Goal: Task Accomplishment & Management: Manage account settings

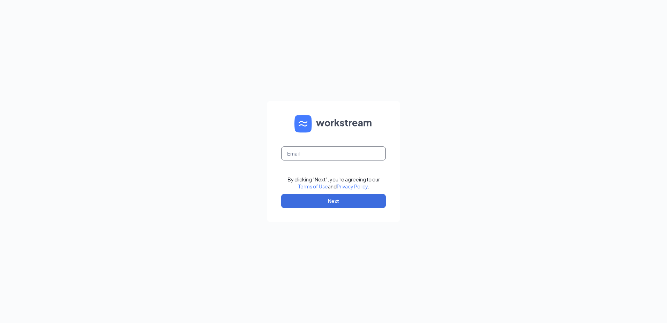
click at [319, 160] on input "text" at bounding box center [333, 153] width 105 height 14
type input "yadi@culvers.biz"
click at [341, 200] on button "Next" at bounding box center [333, 201] width 105 height 14
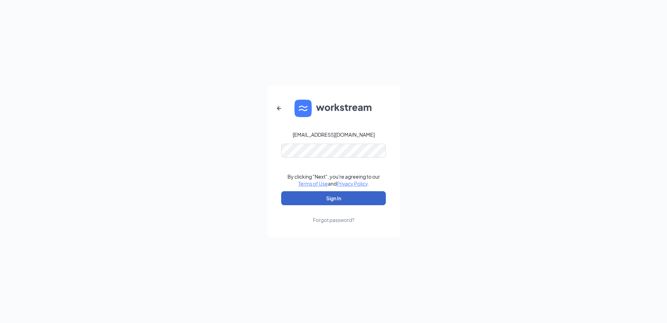
click at [348, 193] on button "Sign In" at bounding box center [333, 198] width 105 height 14
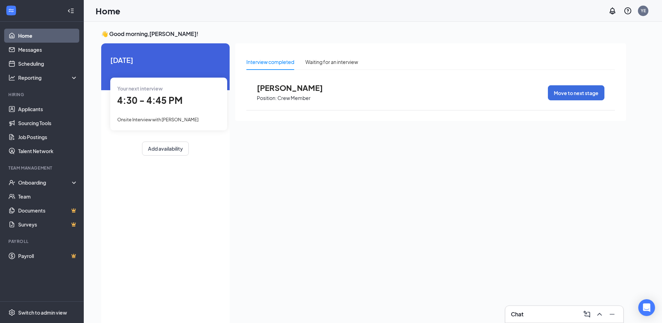
click at [300, 91] on span "[PERSON_NAME]" at bounding box center [295, 87] width 77 height 9
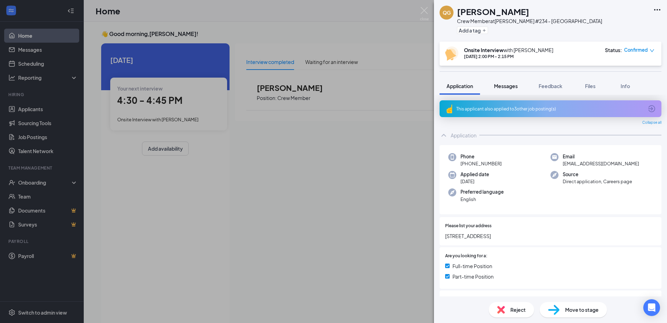
click at [519, 91] on button "Messages" at bounding box center [506, 85] width 38 height 17
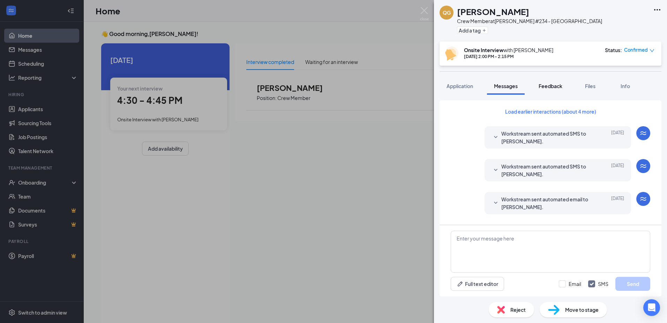
click at [561, 85] on span "Feedback" at bounding box center [551, 86] width 24 height 6
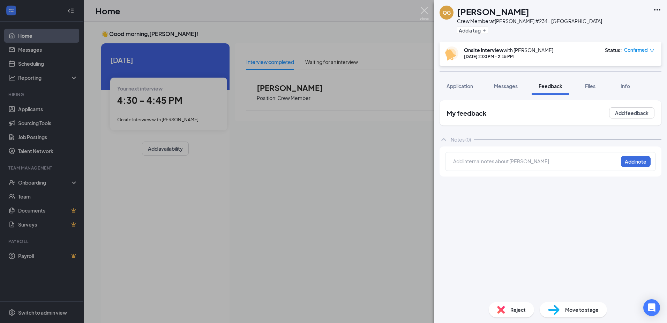
click at [424, 13] on img at bounding box center [424, 14] width 9 height 14
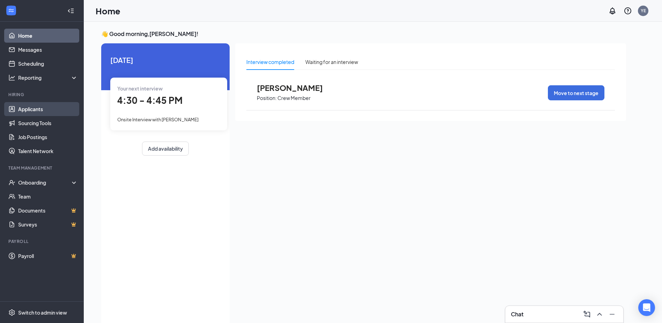
click at [47, 107] on link "Applicants" at bounding box center [48, 109] width 60 height 14
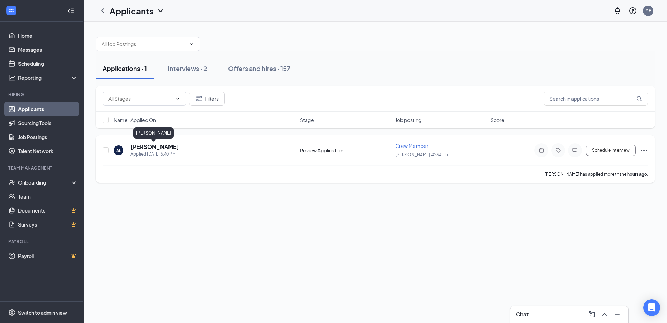
click at [157, 144] on h5 "[PERSON_NAME]" at bounding box center [155, 147] width 49 height 8
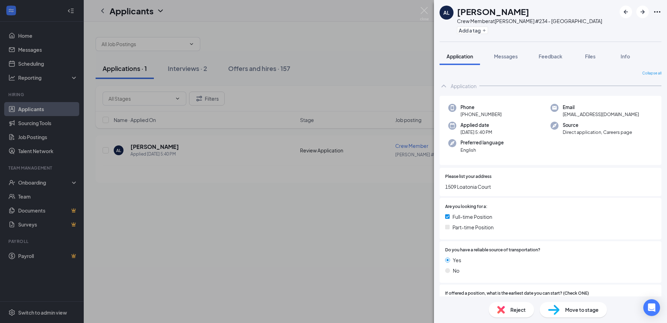
click at [596, 310] on span "Move to stage" at bounding box center [582, 309] width 34 height 8
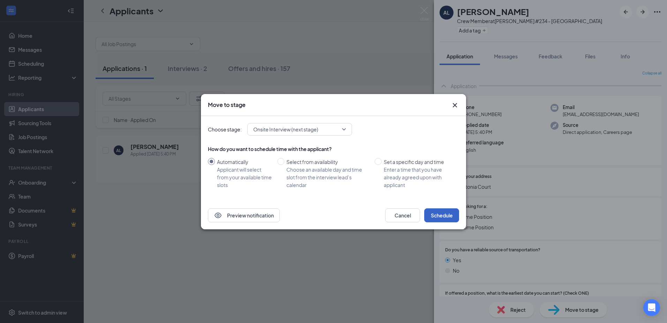
click at [452, 212] on button "Schedule" at bounding box center [441, 215] width 35 height 14
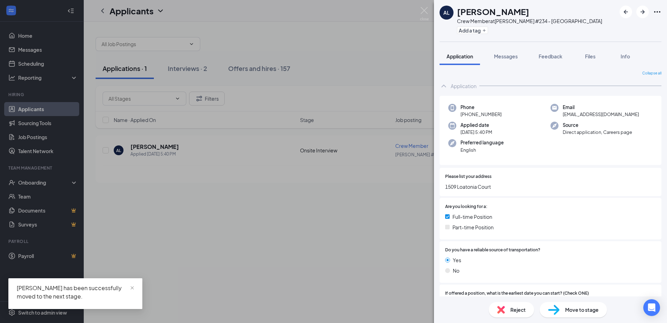
click at [199, 73] on div "AL [PERSON_NAME] Crew Member at [GEOGRAPHIC_DATA][PERSON_NAME] #234 - [GEOGRAPH…" at bounding box center [333, 161] width 667 height 323
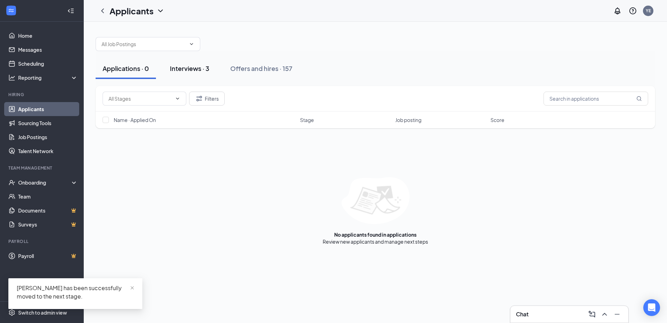
click at [199, 73] on button "Interviews · 3" at bounding box center [189, 68] width 53 height 21
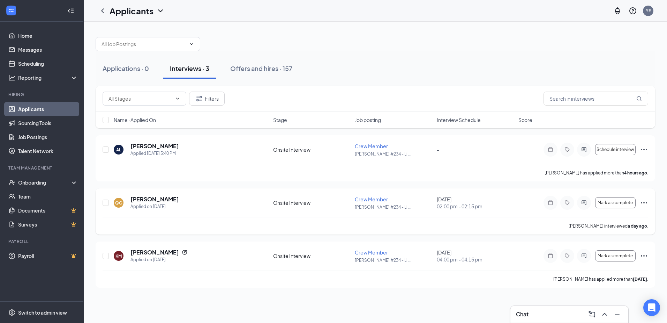
click at [644, 204] on icon "Ellipses" at bounding box center [644, 202] width 8 height 8
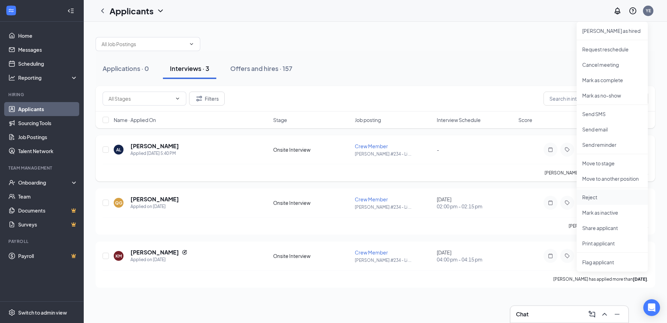
click at [599, 199] on p "Reject" at bounding box center [613, 196] width 60 height 7
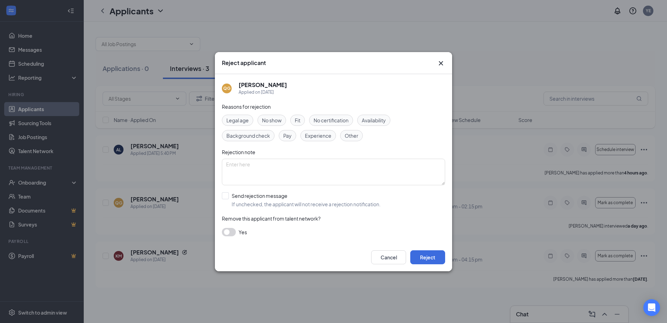
click at [276, 124] on div "No show" at bounding box center [272, 119] width 29 height 11
click at [420, 258] on button "Reject" at bounding box center [427, 257] width 35 height 14
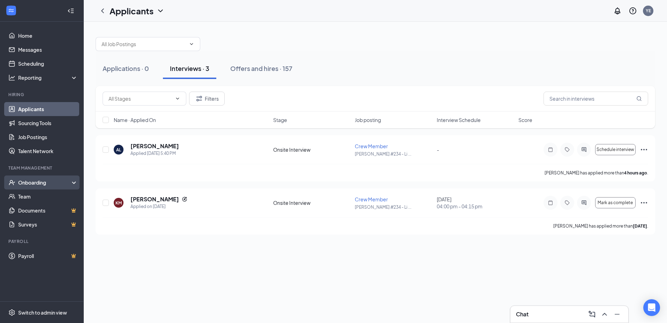
click at [45, 178] on div "Onboarding" at bounding box center [42, 182] width 84 height 14
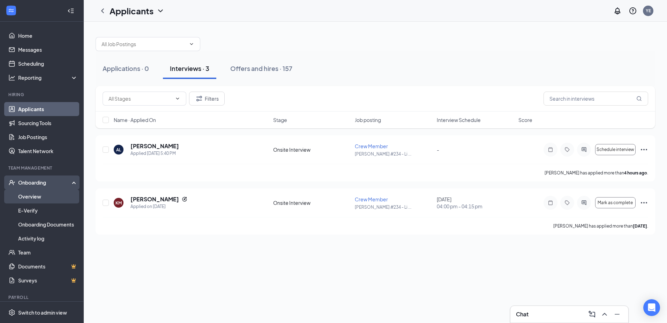
click at [46, 197] on link "Overview" at bounding box center [48, 196] width 60 height 14
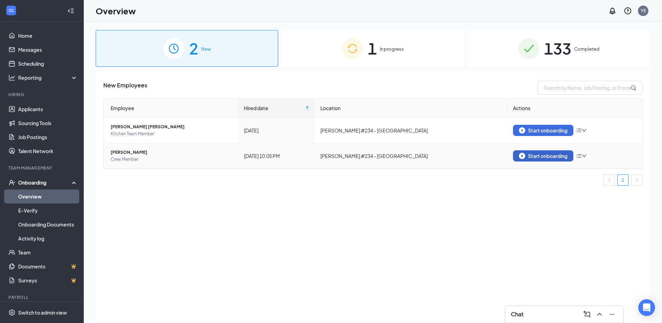
click at [535, 157] on div "Start onboarding" at bounding box center [543, 156] width 49 height 6
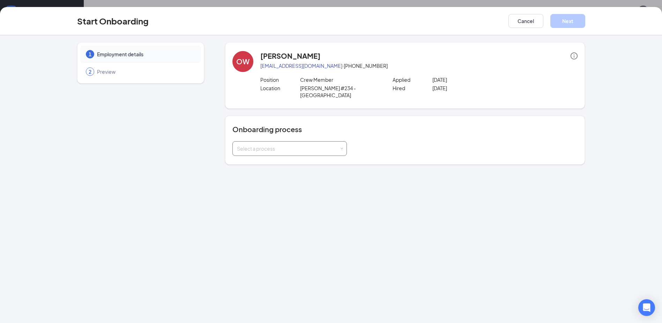
click at [283, 145] on div "Select a process" at bounding box center [288, 148] width 102 height 7
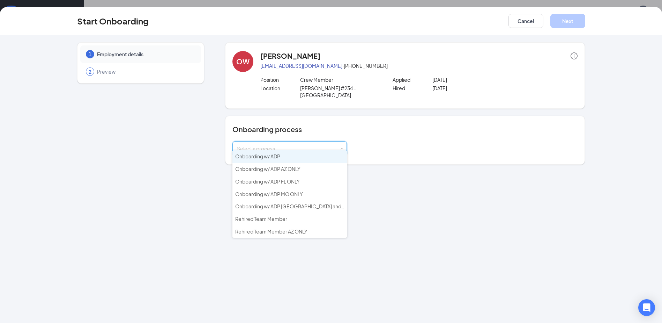
click at [274, 155] on span "Onboarding w/ ADP" at bounding box center [257, 156] width 45 height 6
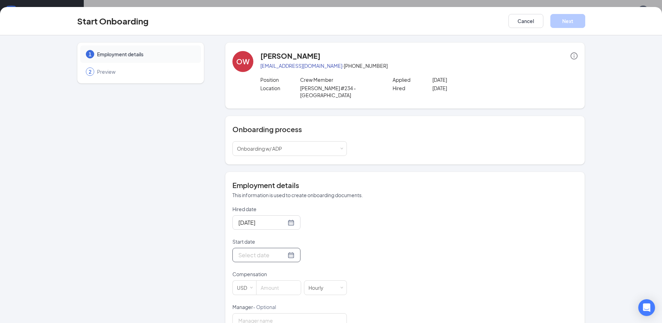
click at [283, 250] on div at bounding box center [266, 254] width 56 height 9
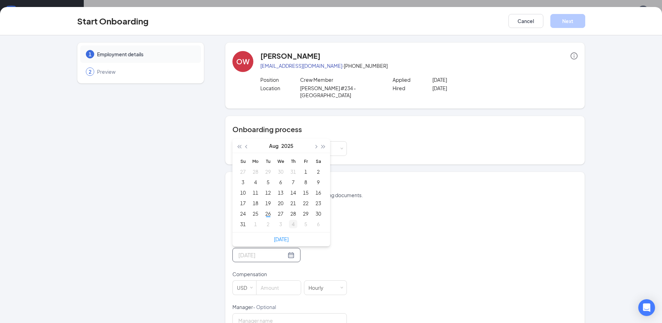
type input "[DATE]"
click at [291, 220] on div "4" at bounding box center [293, 224] width 8 height 8
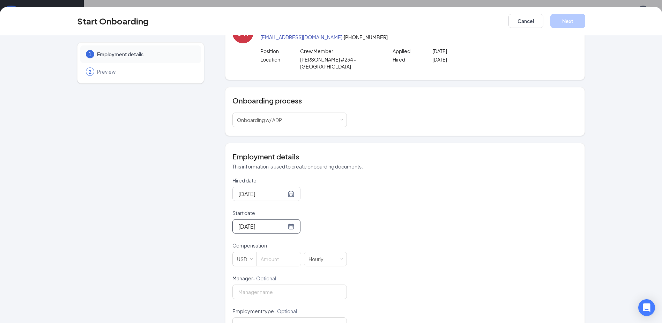
scroll to position [35, 0]
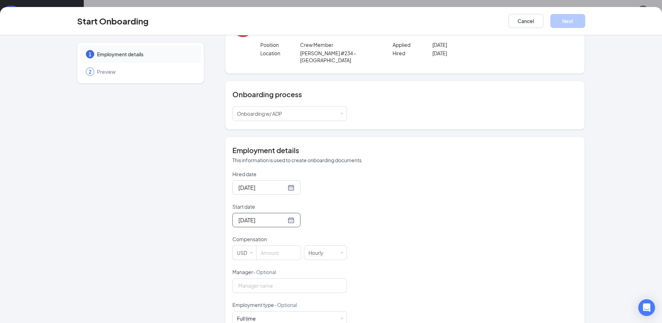
drag, startPoint x: 282, startPoint y: 246, endPoint x: 363, endPoint y: 257, distance: 82.4
click at [282, 246] on input at bounding box center [279, 252] width 44 height 14
type input "15.25"
click at [201, 296] on div "1 Employment details 2 Preview" at bounding box center [140, 223] width 127 height 433
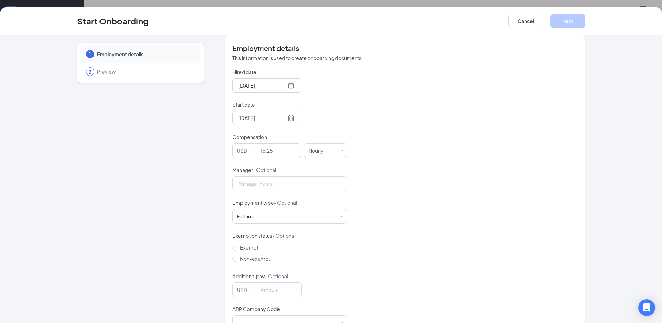
scroll to position [140, 0]
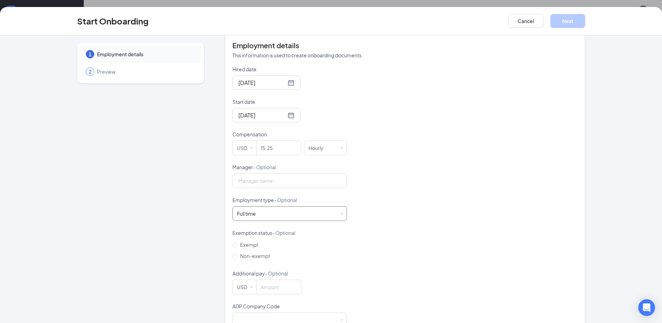
click at [260, 210] on div "Full time Works 30+ hours per week and is reasonably expected to work" at bounding box center [289, 213] width 105 height 14
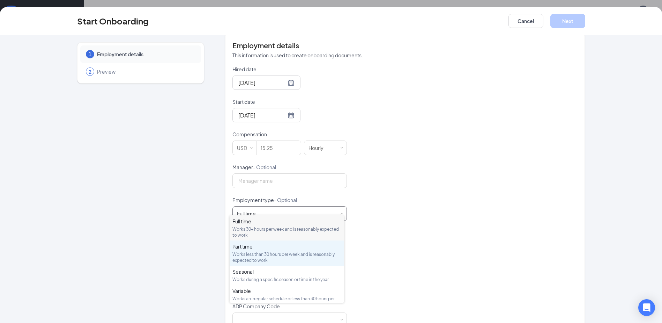
click at [255, 253] on div "Works less than 30 hours per week and is reasonably expected to work" at bounding box center [286, 257] width 109 height 12
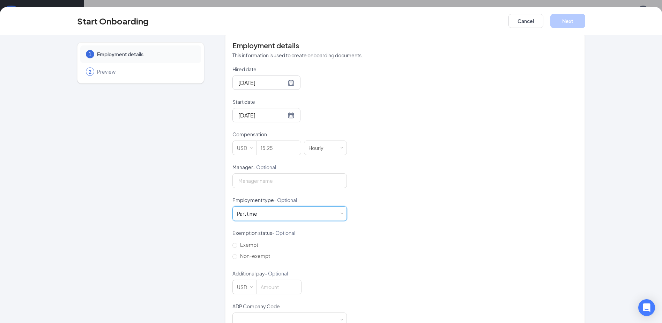
click at [126, 253] on div "1 Employment details 2 Preview" at bounding box center [140, 119] width 127 height 433
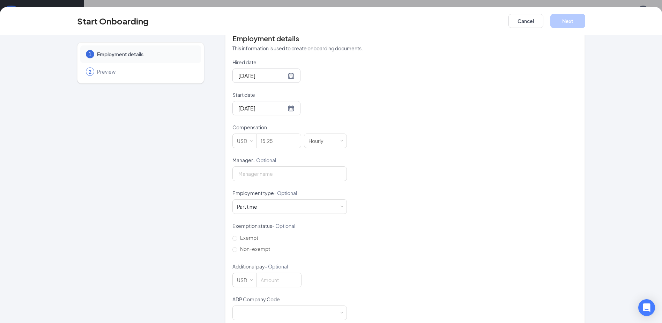
scroll to position [153, 0]
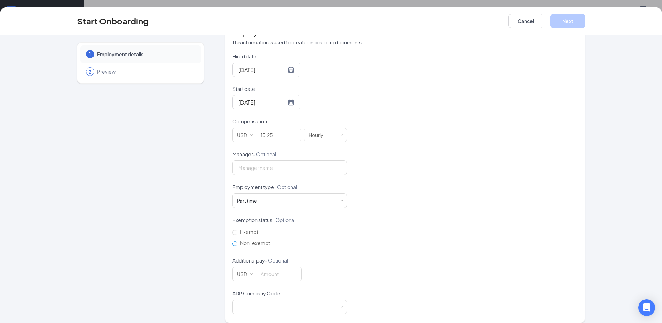
click at [251, 239] on span "Non-exempt" at bounding box center [255, 242] width 36 height 6
click at [237, 241] on input "Non-exempt" at bounding box center [234, 243] width 5 height 5
radio input "true"
click at [275, 302] on div at bounding box center [289, 306] width 105 height 14
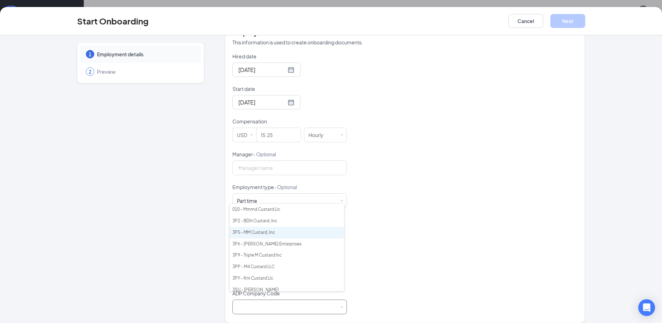
click at [277, 232] on li "3P5 - MM Custard, Inc" at bounding box center [287, 233] width 114 height 12
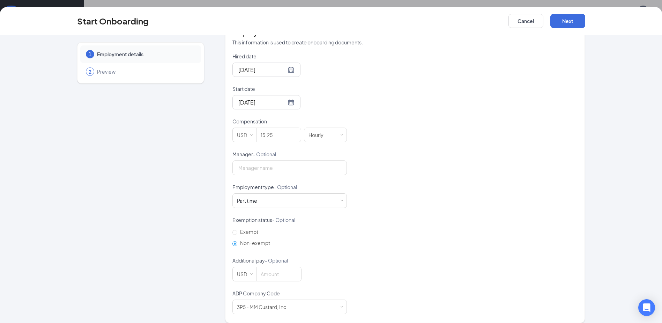
click at [63, 248] on div "1 Employment details 2 Preview OW [PERSON_NAME] [EMAIL_ADDRESS][DOMAIN_NAME] · …" at bounding box center [331, 106] width 536 height 433
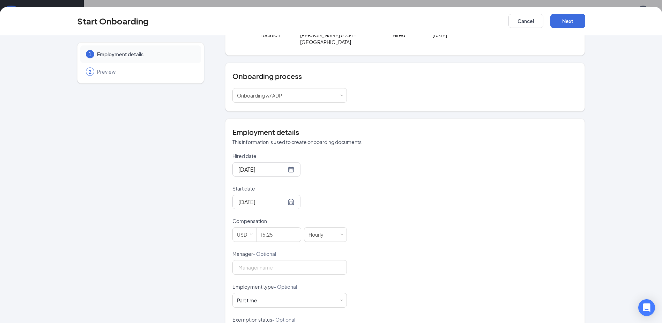
scroll to position [13, 0]
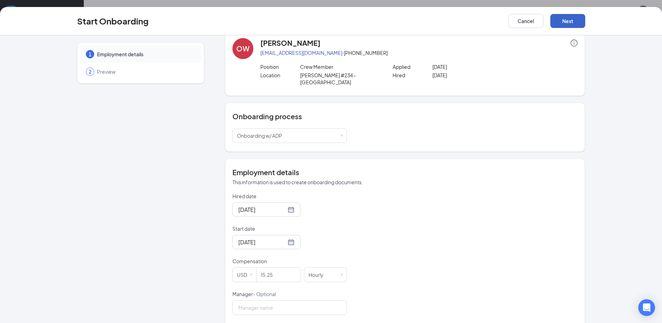
click at [569, 21] on button "Next" at bounding box center [567, 21] width 35 height 14
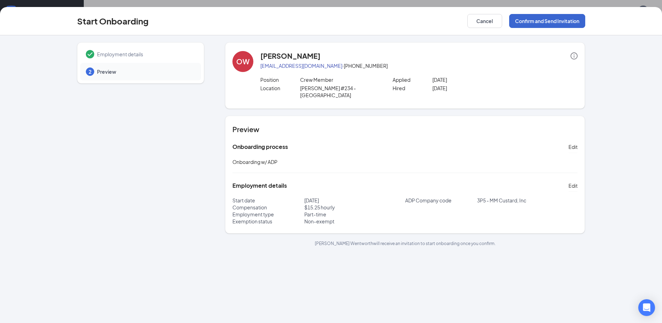
scroll to position [0, 0]
click at [557, 22] on button "Confirm and Send Invitation" at bounding box center [547, 21] width 76 height 14
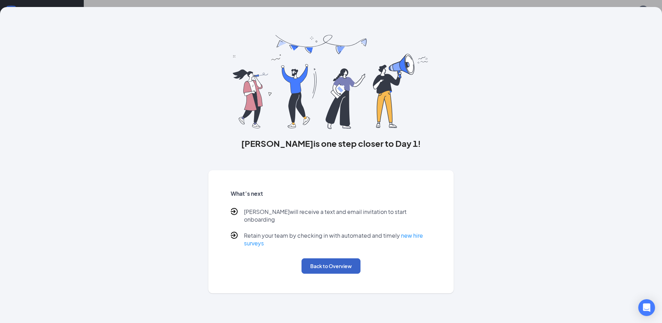
click at [319, 258] on button "Back to Overview" at bounding box center [331, 265] width 59 height 15
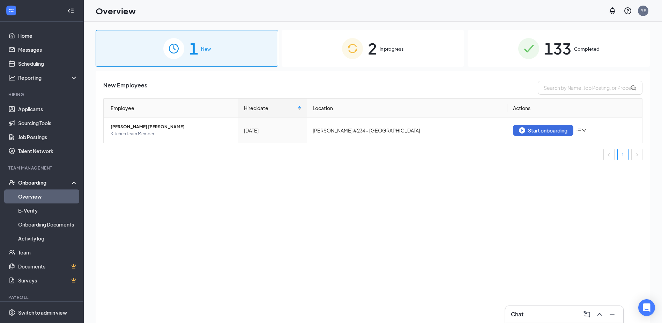
click at [416, 58] on div "2 In progress" at bounding box center [373, 48] width 183 height 37
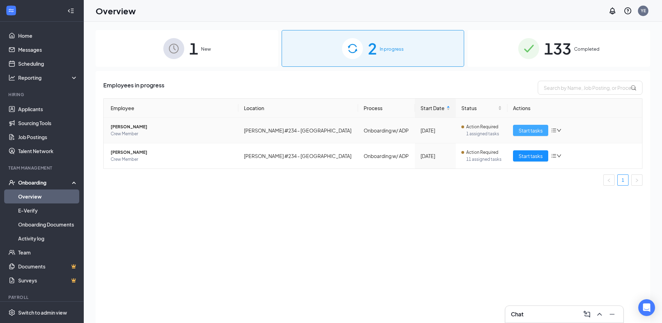
click at [540, 134] on button "Start tasks" at bounding box center [530, 130] width 35 height 11
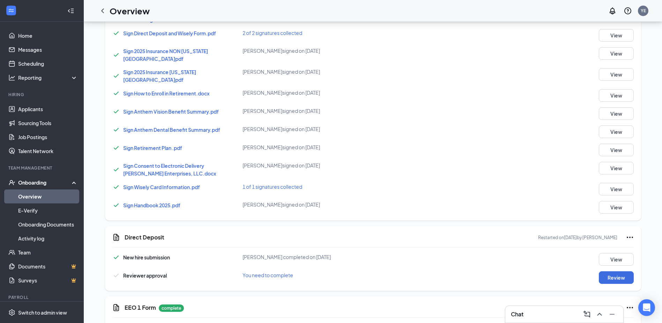
scroll to position [558, 0]
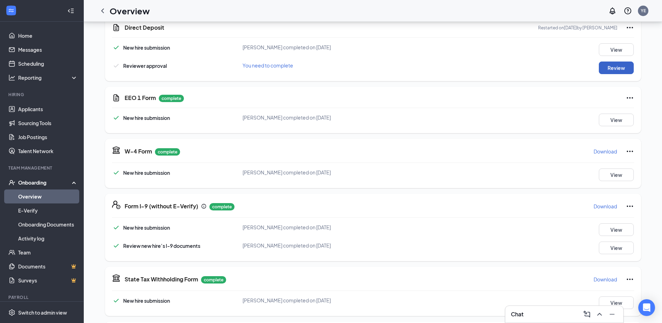
click at [618, 61] on button "Review" at bounding box center [616, 67] width 35 height 13
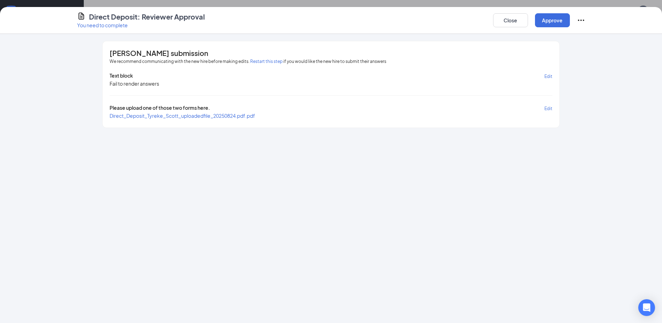
click at [164, 116] on span "Direct_Deposit_Tyreke_Scott_uploadedfile_20250824.pdf.pdf" at bounding box center [183, 115] width 146 height 6
click at [563, 24] on button "Approve" at bounding box center [552, 20] width 35 height 14
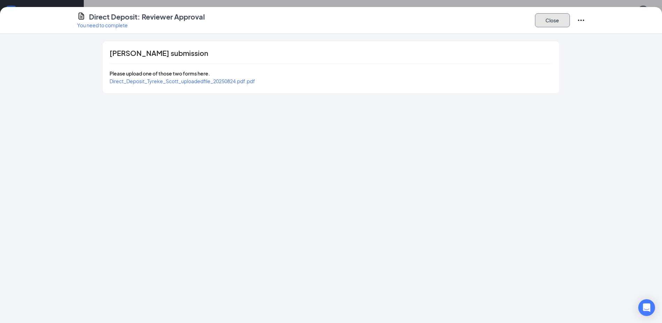
click at [559, 17] on button "Close" at bounding box center [552, 20] width 35 height 14
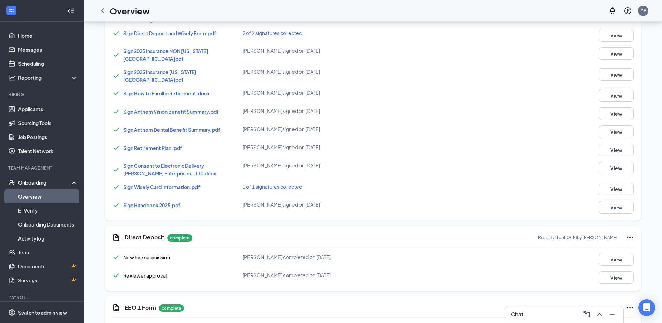
drag, startPoint x: 101, startPoint y: 12, endPoint x: 108, endPoint y: 12, distance: 7.0
click at [101, 12] on icon "ChevronLeft" at bounding box center [102, 11] width 8 height 8
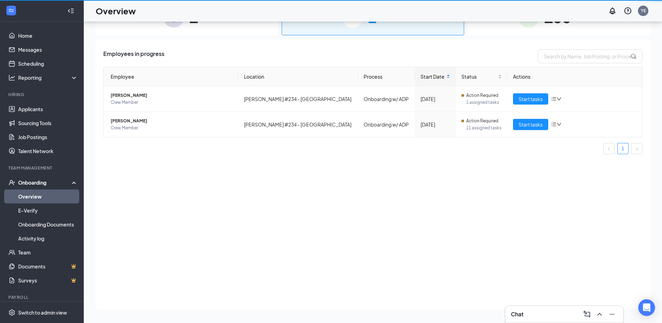
scroll to position [31, 0]
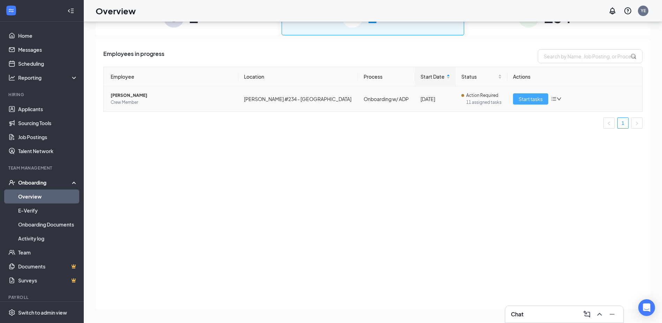
click at [531, 96] on span "Start tasks" at bounding box center [531, 99] width 24 height 8
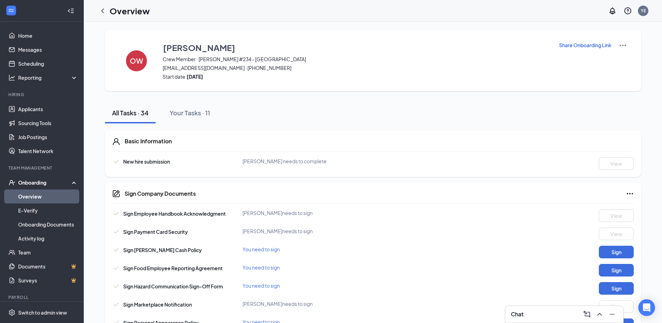
click at [594, 49] on button "Share Onboarding Link" at bounding box center [585, 45] width 53 height 8
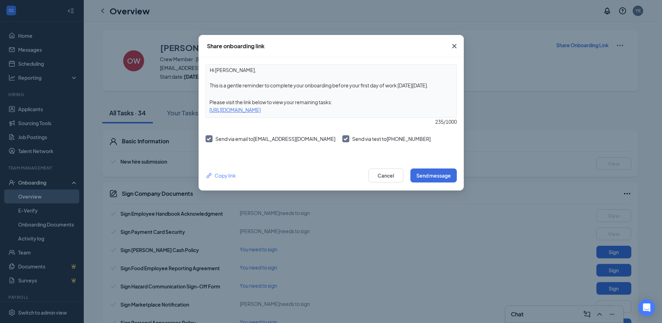
click at [436, 187] on div "Copy link Cancel Send message" at bounding box center [331, 175] width 265 height 30
click at [441, 180] on button "Send message" at bounding box center [433, 175] width 46 height 14
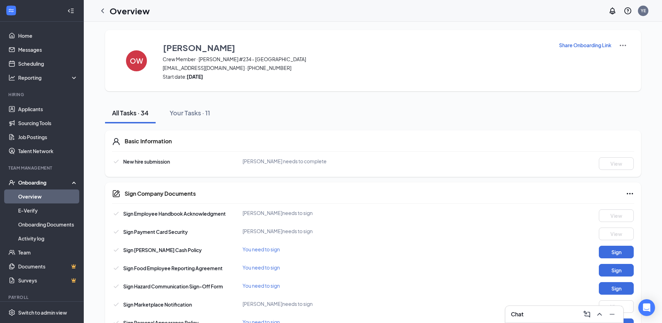
click at [103, 10] on icon "ChevronLeft" at bounding box center [102, 11] width 8 height 8
